Goal: Task Accomplishment & Management: Manage account settings

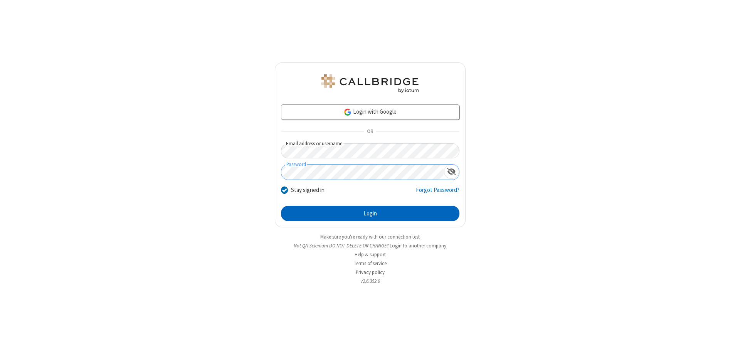
click at [370, 214] on button "Login" at bounding box center [370, 213] width 178 height 15
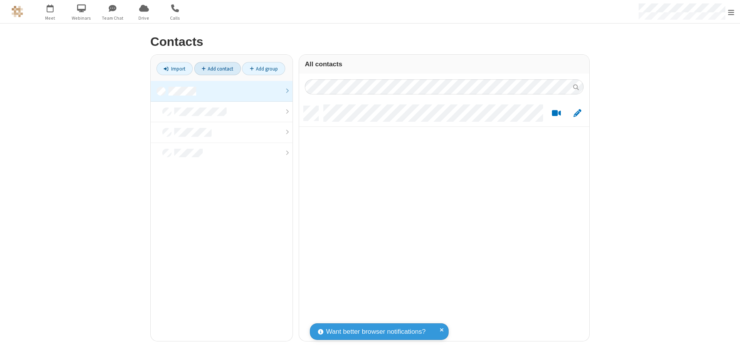
click at [217, 69] on link "Add contact" at bounding box center [217, 68] width 47 height 13
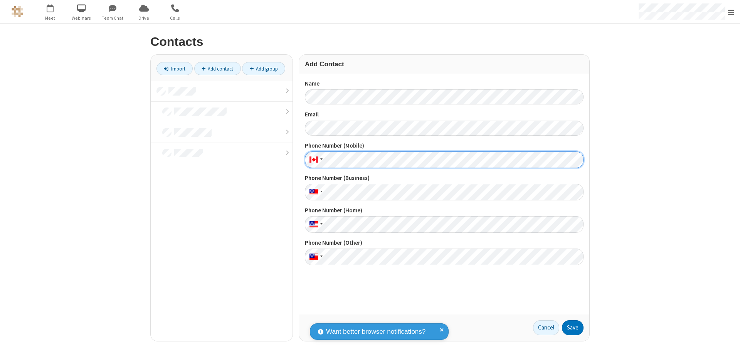
click at [573, 328] on button "Save" at bounding box center [573, 327] width 22 height 15
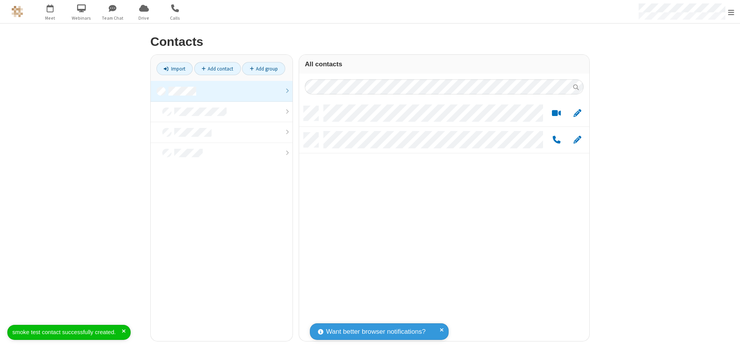
scroll to position [235, 285]
